Goal: Task Accomplishment & Management: Use online tool/utility

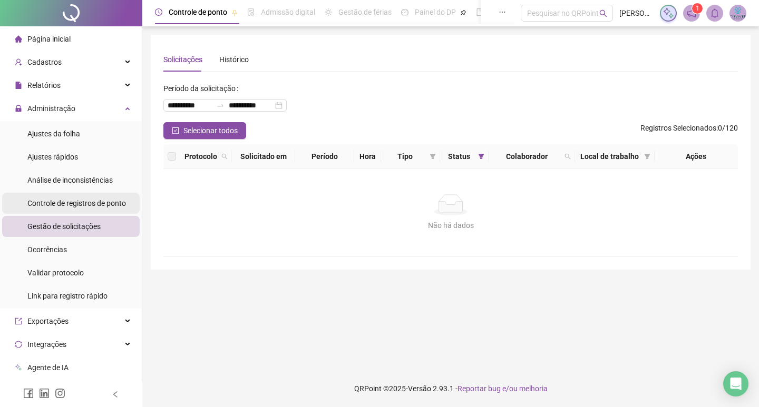
click at [81, 210] on div "Controle de registros de ponto" at bounding box center [76, 203] width 99 height 21
click at [80, 224] on span "Gestão de solicitações" at bounding box center [63, 226] width 73 height 8
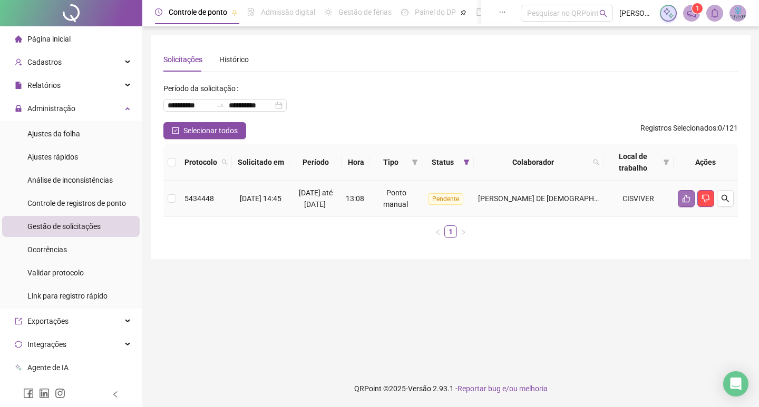
click at [682, 196] on icon "like" at bounding box center [686, 198] width 8 height 8
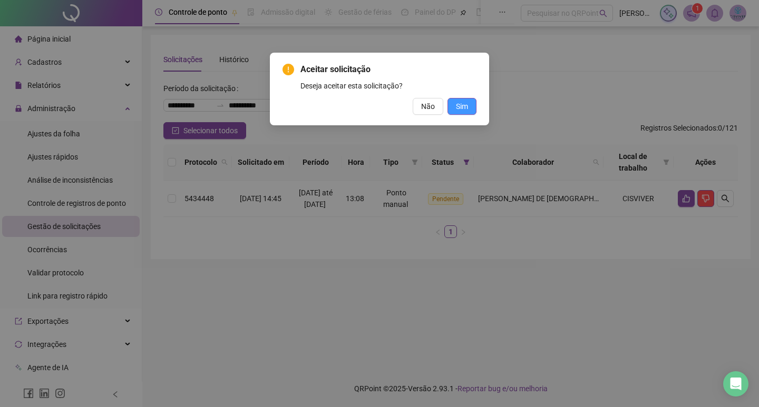
click at [470, 106] on button "Sim" at bounding box center [461, 106] width 29 height 17
click at [457, 104] on span "Sim" at bounding box center [462, 107] width 12 height 12
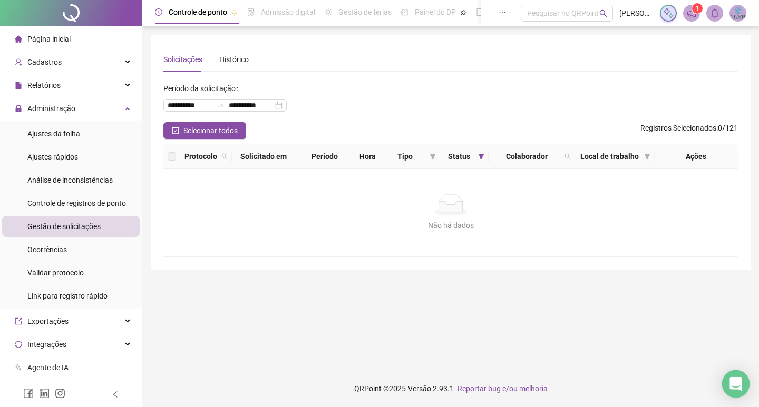
click at [729, 380] on div "Open Intercom Messenger" at bounding box center [736, 384] width 28 height 28
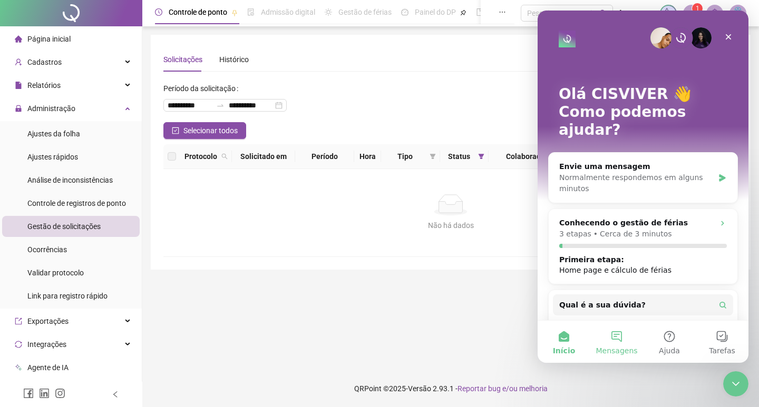
click at [617, 334] on button "Mensagens" at bounding box center [616, 342] width 53 height 42
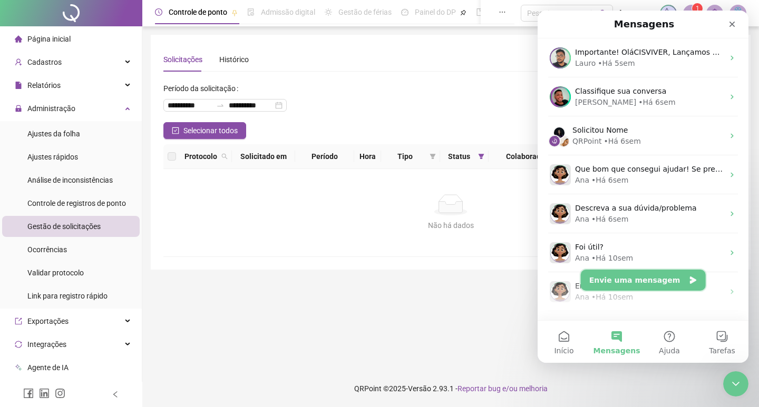
click at [649, 279] on button "Envie uma mensagem" at bounding box center [642, 280] width 125 height 21
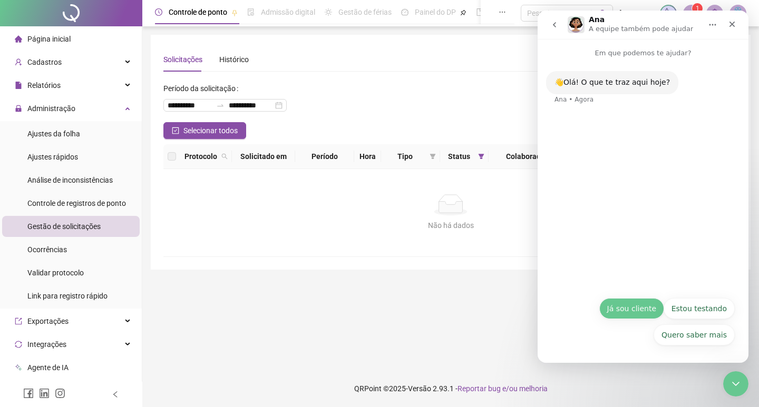
click at [640, 308] on button "Já sou cliente" at bounding box center [631, 308] width 65 height 21
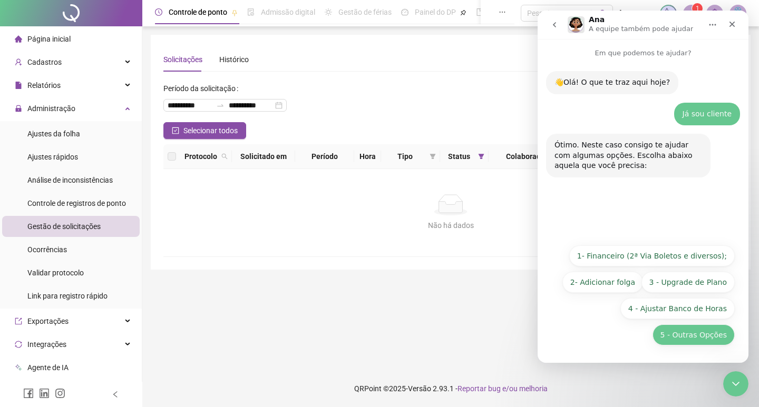
click at [705, 335] on button "5 - Outras Opções" at bounding box center [693, 334] width 82 height 21
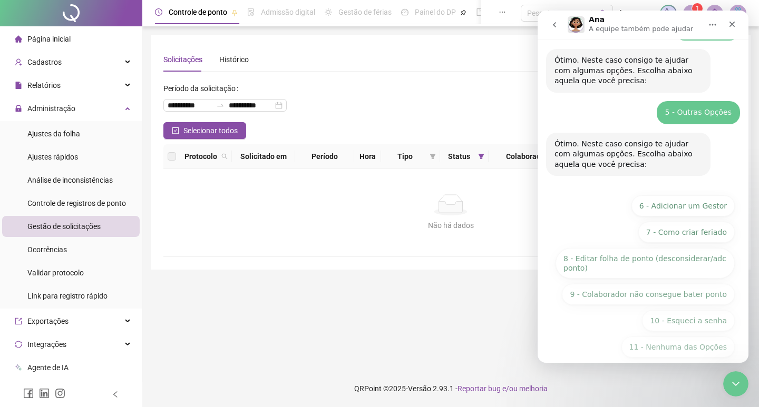
scroll to position [97, 0]
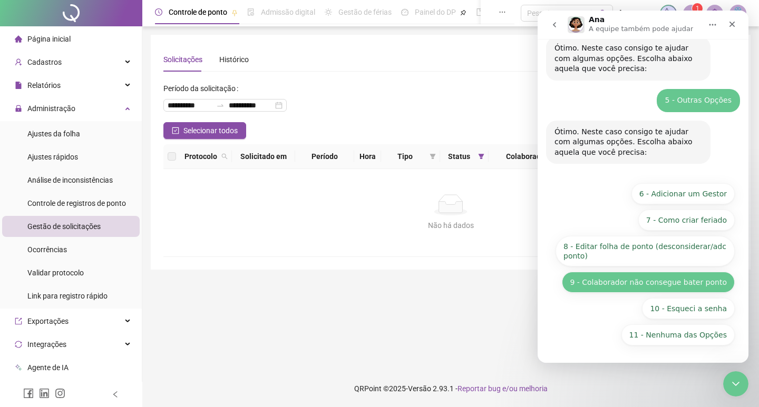
click at [673, 283] on button "9 - Colaborador não consegue bater ponto" at bounding box center [648, 282] width 173 height 21
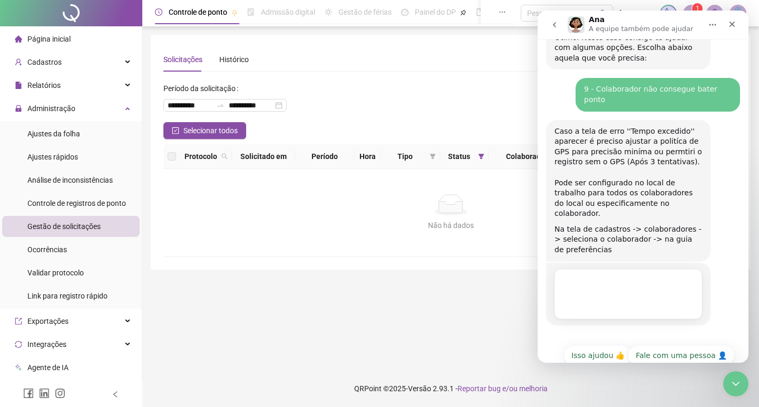
scroll to position [192, 0]
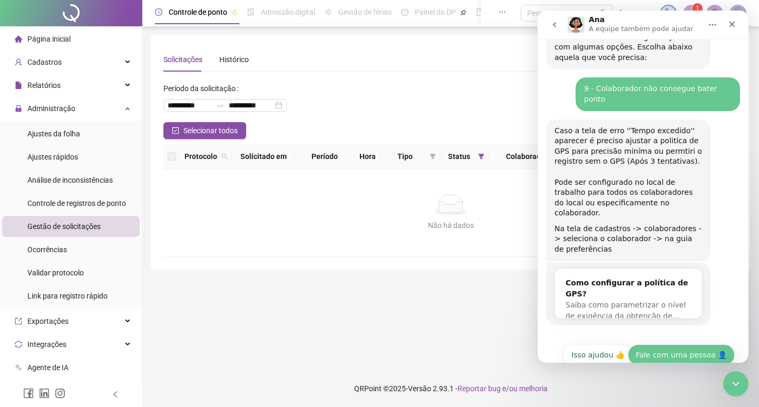
click at [678, 344] on button "Fale com uma pessoa 👤" at bounding box center [680, 354] width 107 height 21
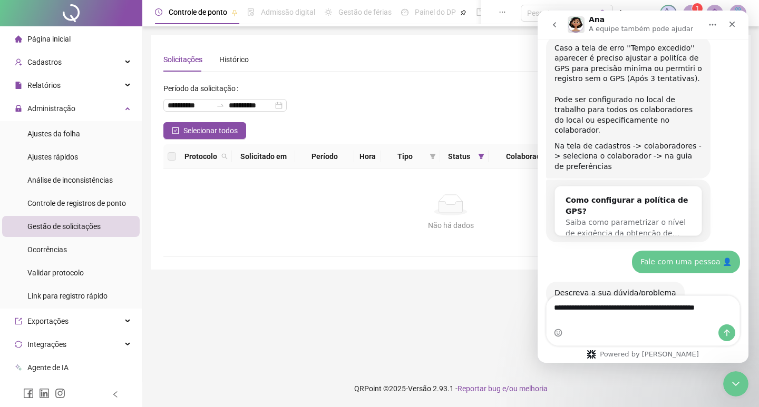
scroll to position [285, 0]
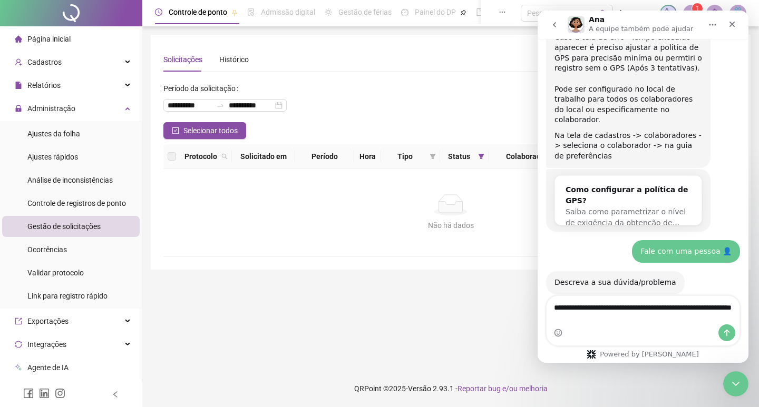
type textarea "**********"
click at [725, 338] on button "Enviar uma mensagem" at bounding box center [726, 332] width 17 height 17
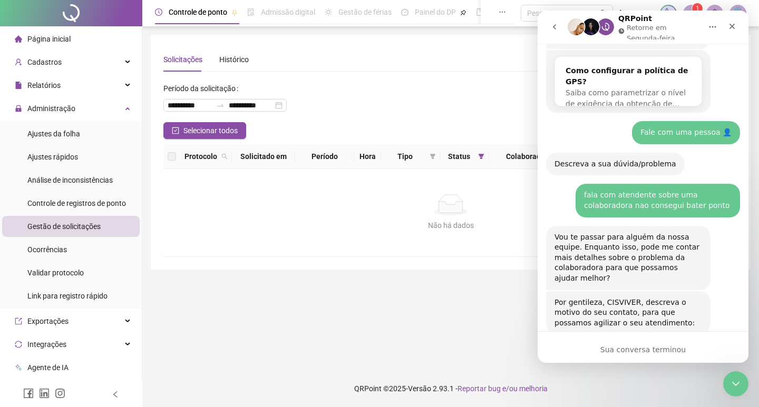
scroll to position [413, 0]
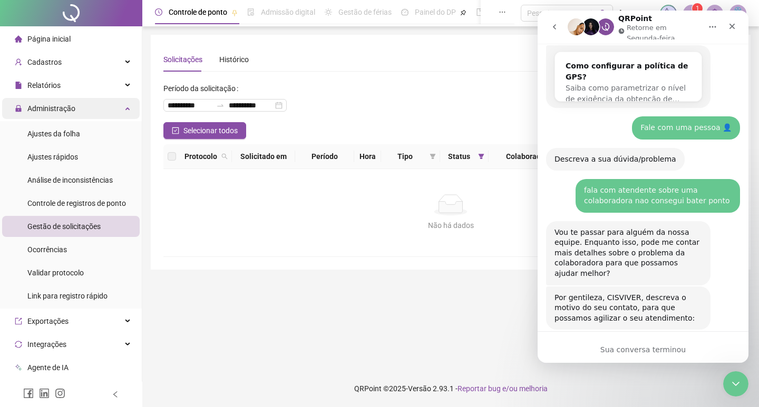
click at [73, 104] on span "Administração" at bounding box center [51, 108] width 48 height 8
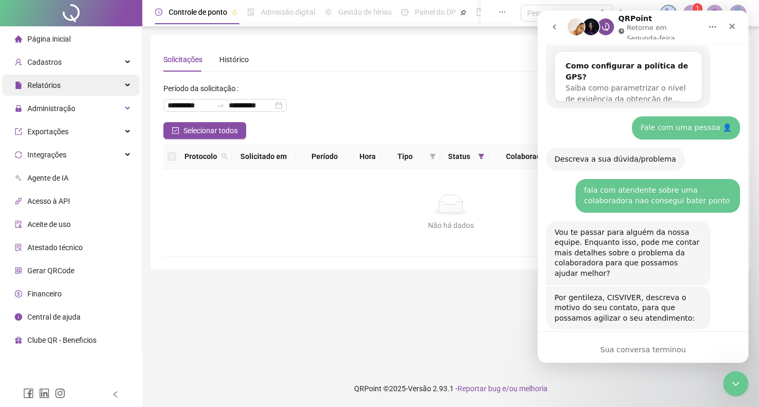
click at [88, 83] on div "Relatórios" at bounding box center [70, 85] width 137 height 21
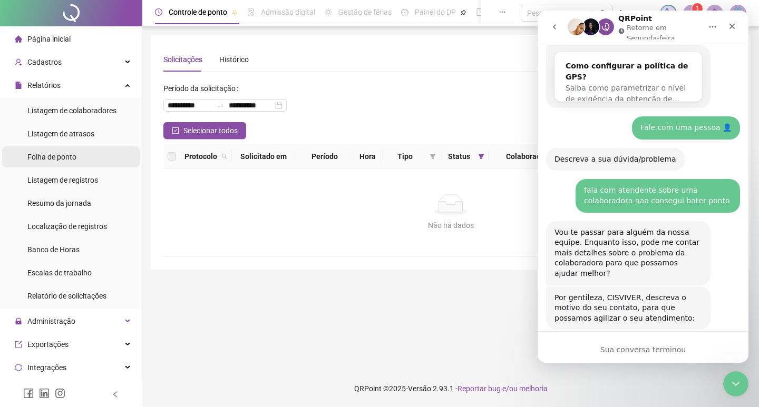
click at [74, 159] on span "Folha de ponto" at bounding box center [51, 157] width 49 height 8
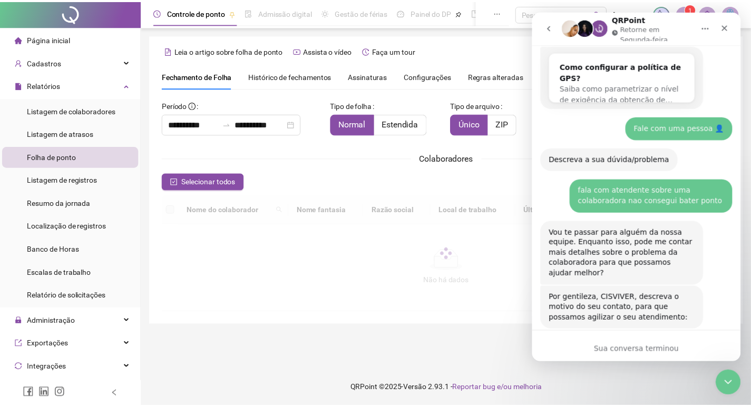
scroll to position [12, 0]
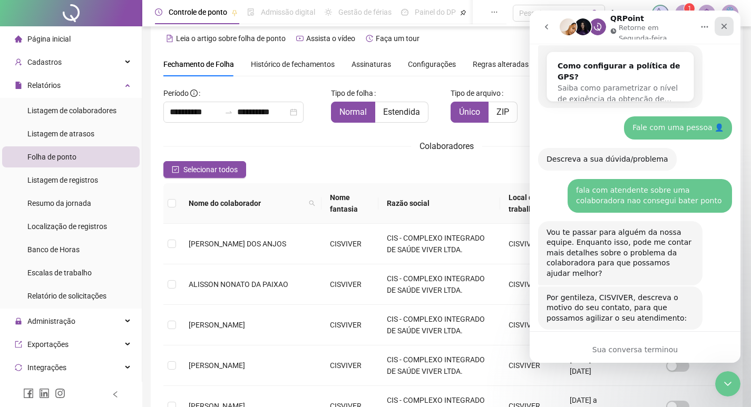
click at [725, 26] on icon "Fechar" at bounding box center [724, 26] width 8 height 8
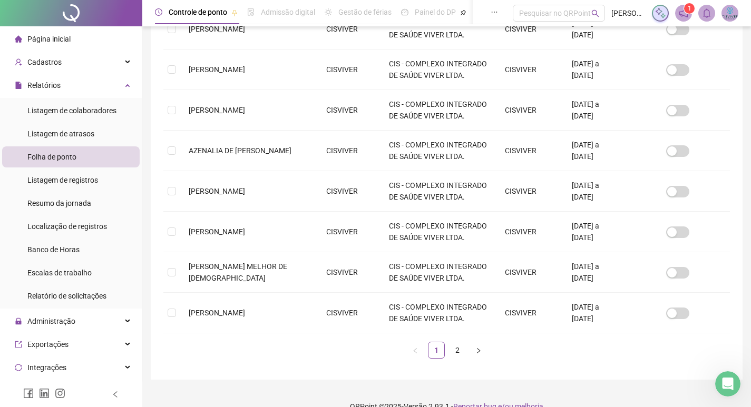
scroll to position [326, 0]
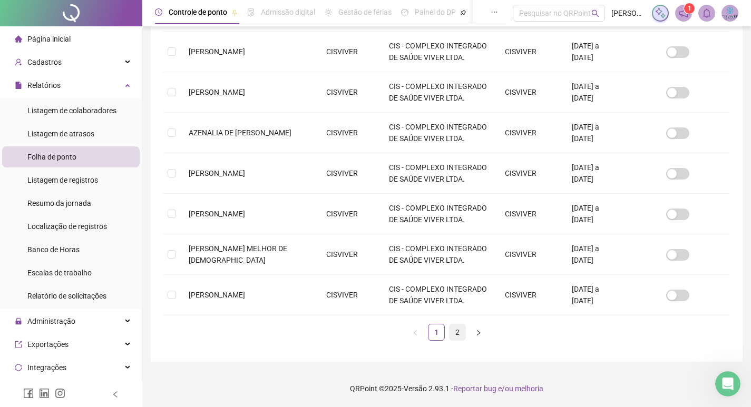
click at [459, 334] on link "2" at bounding box center [457, 332] width 16 height 16
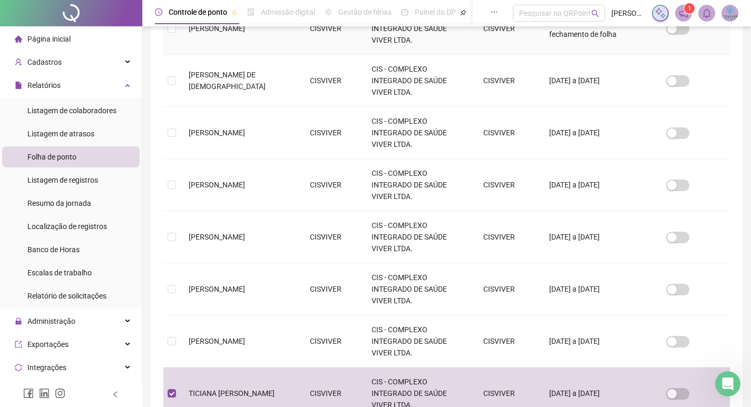
scroll to position [12, 0]
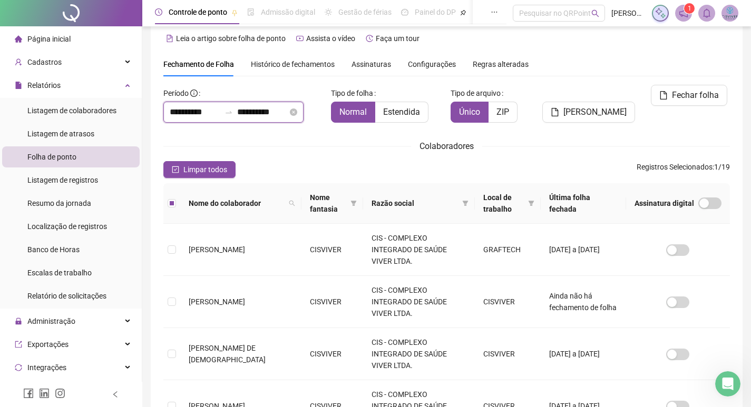
click at [206, 109] on input "**********" at bounding box center [195, 112] width 51 height 13
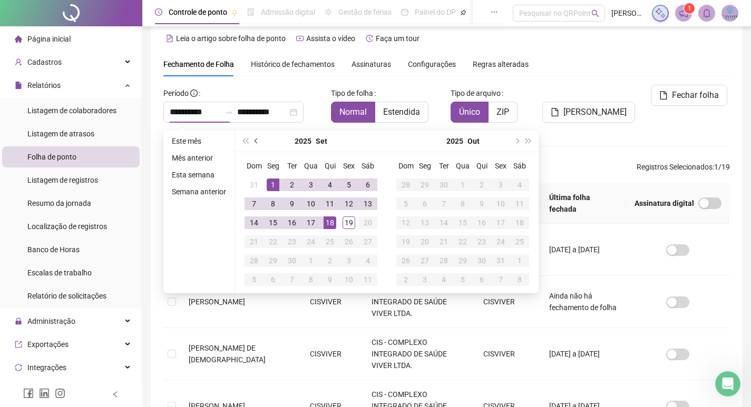
click at [256, 141] on span "prev-year" at bounding box center [256, 141] width 5 height 5
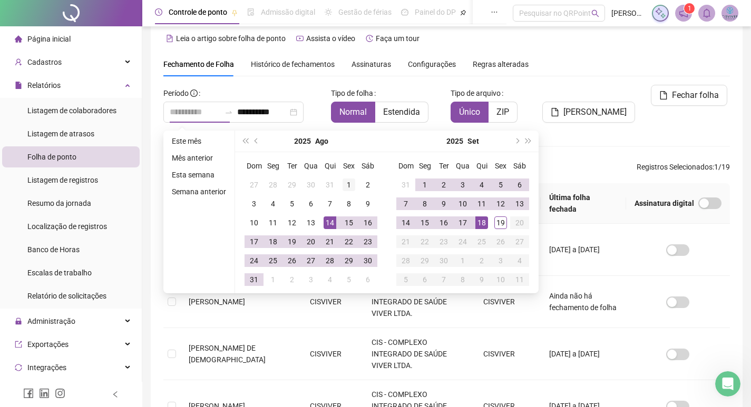
type input "**********"
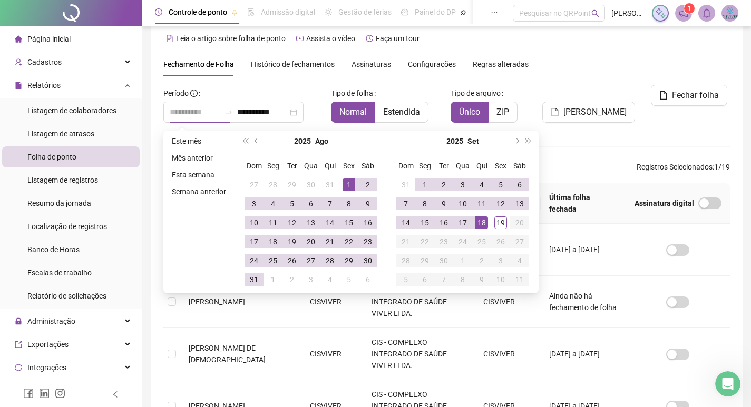
click at [346, 183] on div "1" at bounding box center [348, 185] width 13 height 13
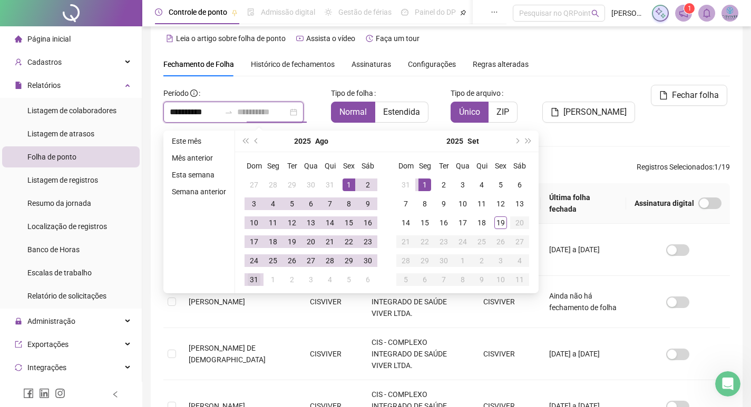
type input "**********"
click at [253, 281] on div "31" at bounding box center [254, 279] width 13 height 13
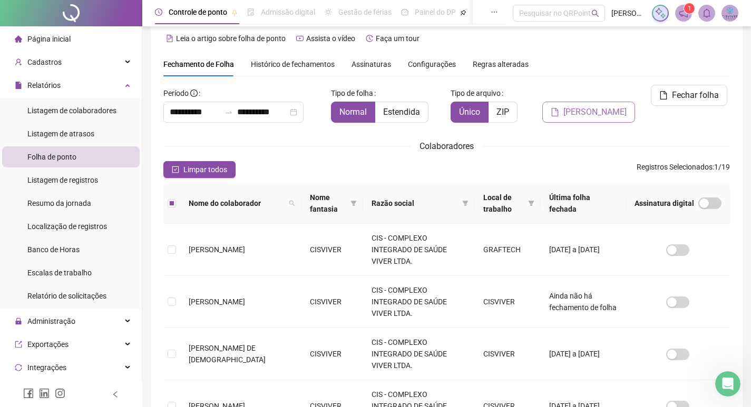
click at [595, 106] on span "[PERSON_NAME]" at bounding box center [594, 112] width 63 height 13
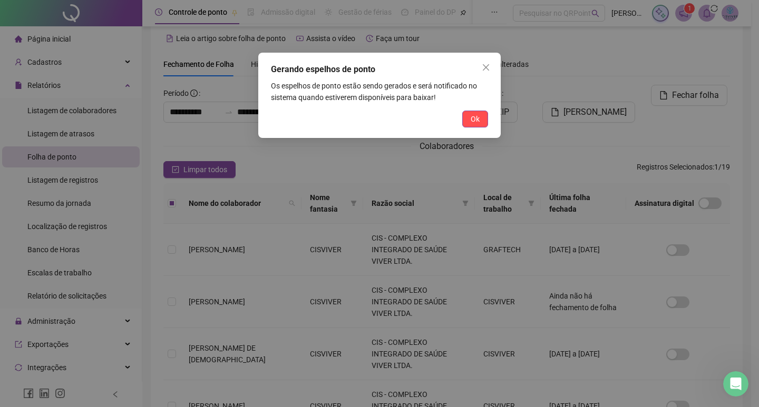
click at [477, 121] on span "Ok" at bounding box center [474, 119] width 9 height 12
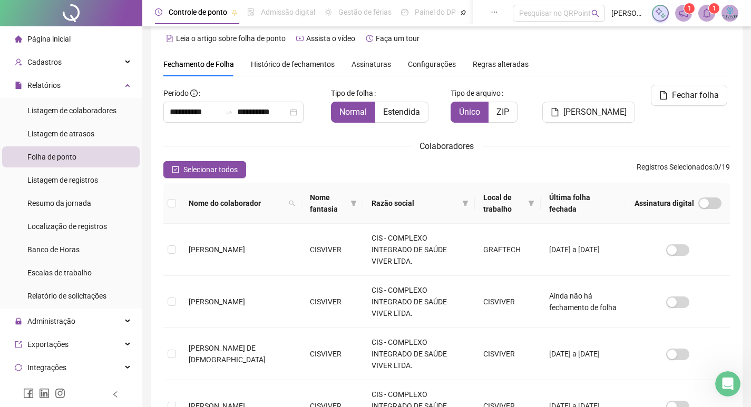
click at [685, 12] on sup "1" at bounding box center [689, 8] width 11 height 11
click at [708, 16] on icon "bell" at bounding box center [706, 12] width 9 height 9
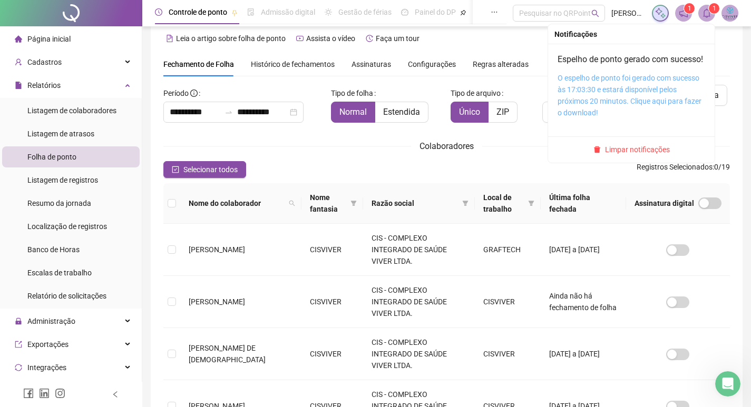
click at [600, 99] on link "O espelho de ponto foi gerado com sucesso às 17:03:30 e estará disponível pelos…" at bounding box center [629, 95] width 144 height 43
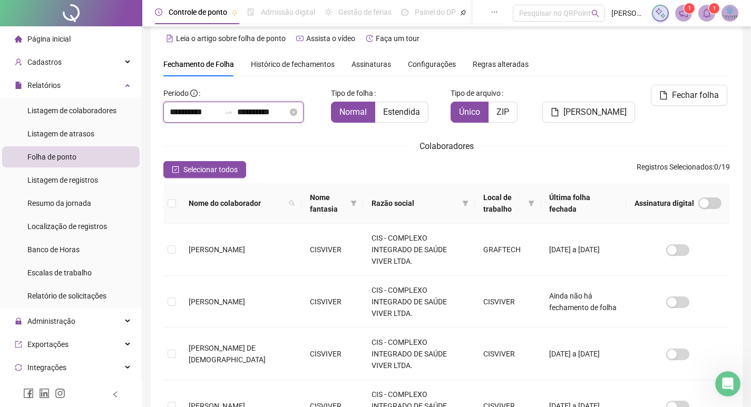
click at [207, 111] on input "**********" at bounding box center [195, 112] width 51 height 13
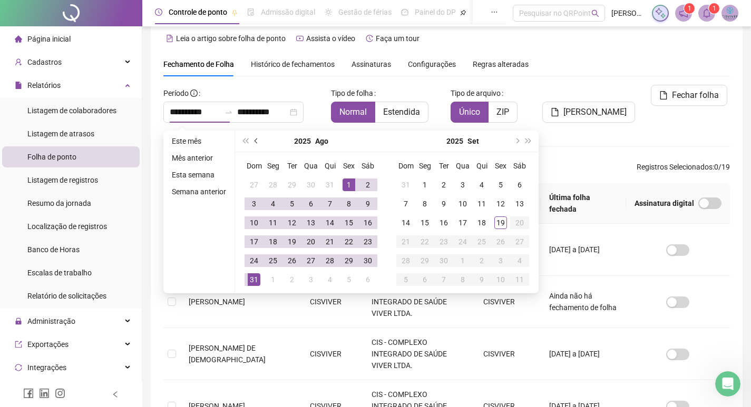
click at [257, 140] on span "prev-year" at bounding box center [256, 141] width 5 height 5
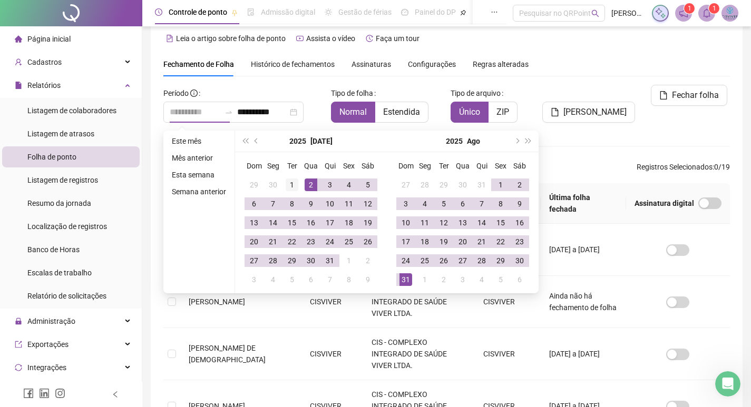
type input "**********"
click at [292, 187] on div "1" at bounding box center [292, 185] width 13 height 13
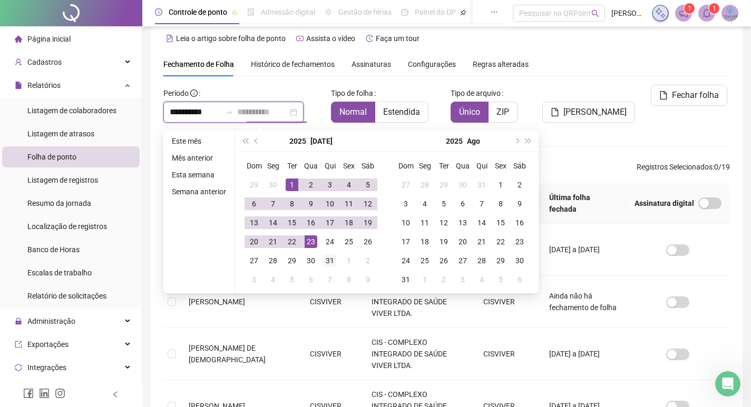
type input "**********"
click at [331, 262] on div "31" at bounding box center [329, 260] width 13 height 13
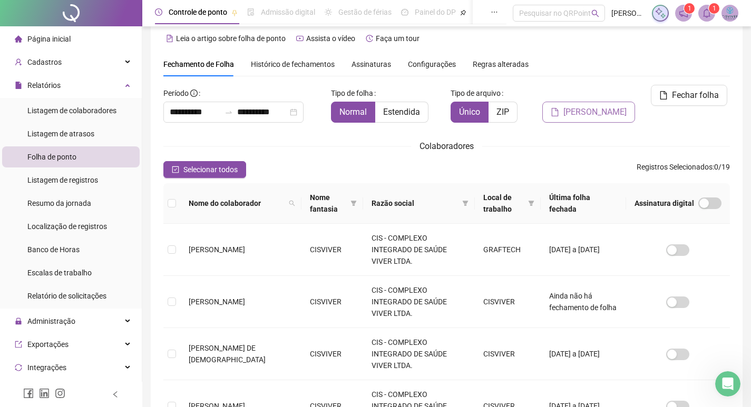
click at [602, 106] on span "[PERSON_NAME]" at bounding box center [594, 112] width 63 height 13
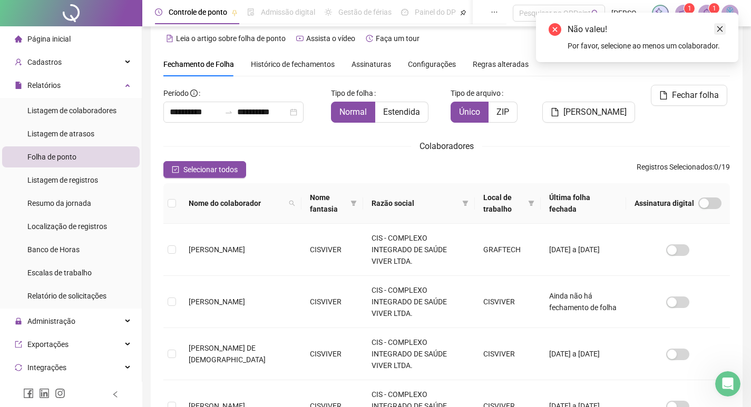
click at [717, 28] on icon "close" at bounding box center [719, 28] width 7 height 7
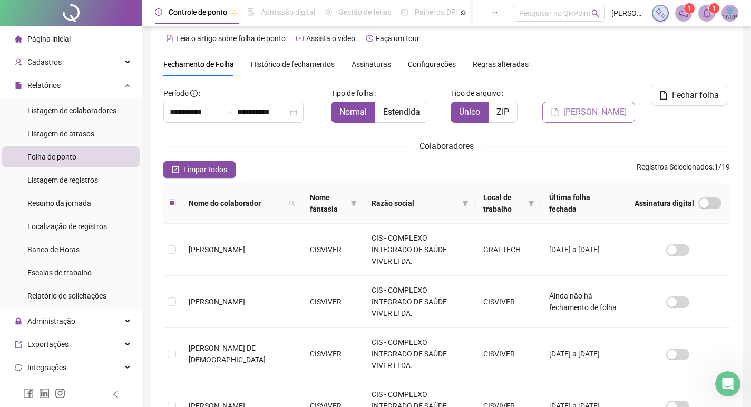
click at [602, 106] on span "[PERSON_NAME]" at bounding box center [594, 112] width 63 height 13
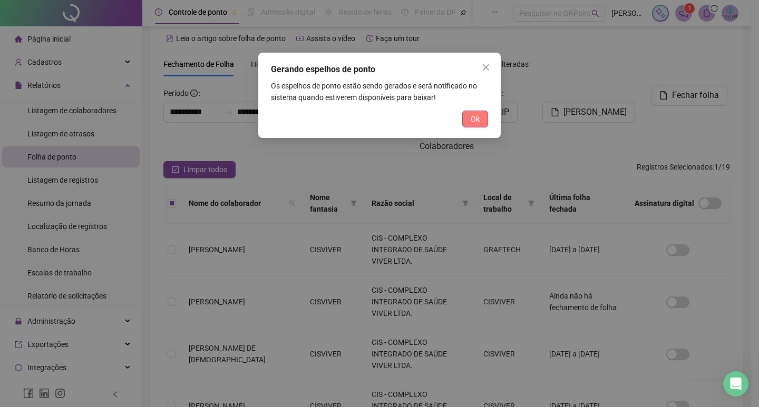
click at [467, 121] on button "Ok" at bounding box center [475, 119] width 26 height 17
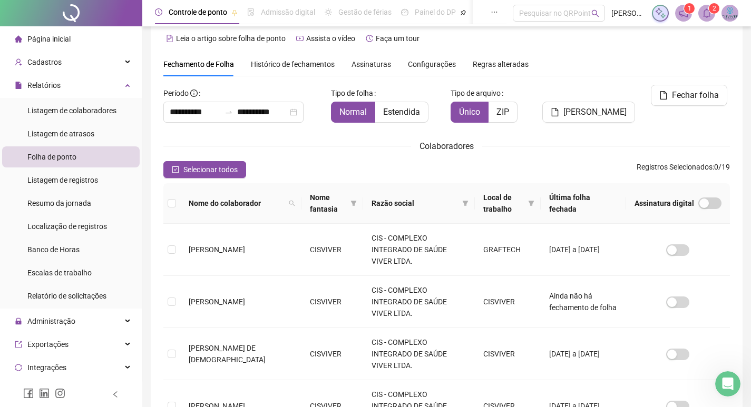
click at [686, 12] on sup "1" at bounding box center [689, 8] width 11 height 11
